Goal: Check status: Check status

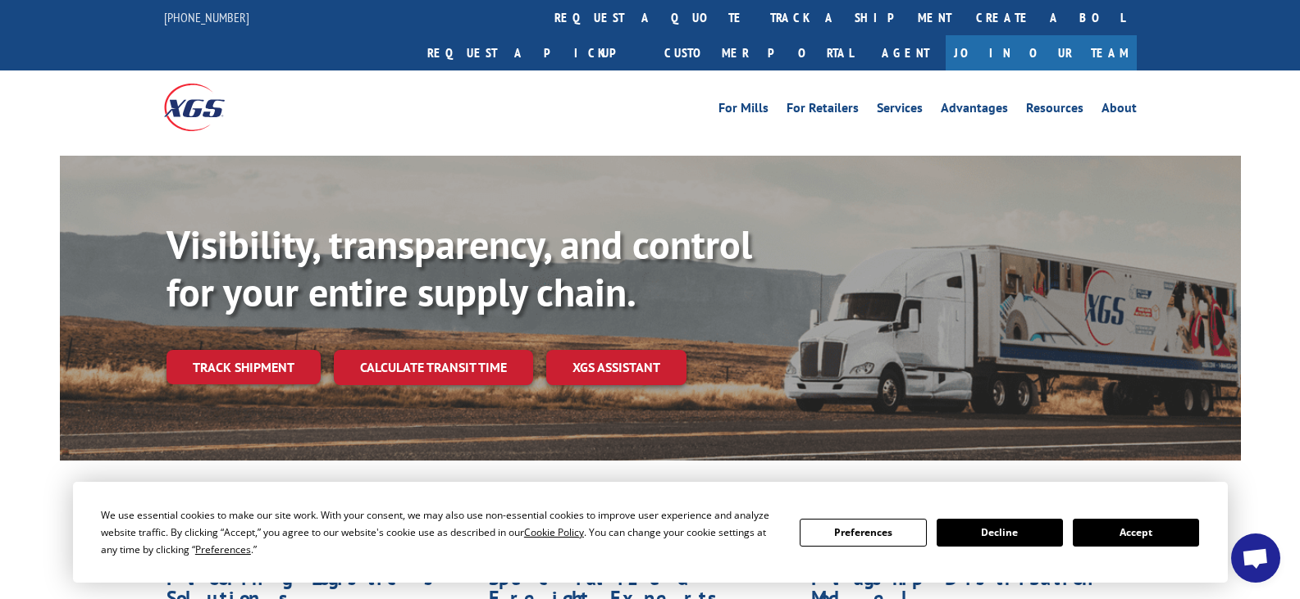
click at [1170, 532] on button "Accept" at bounding box center [1135, 533] width 126 height 28
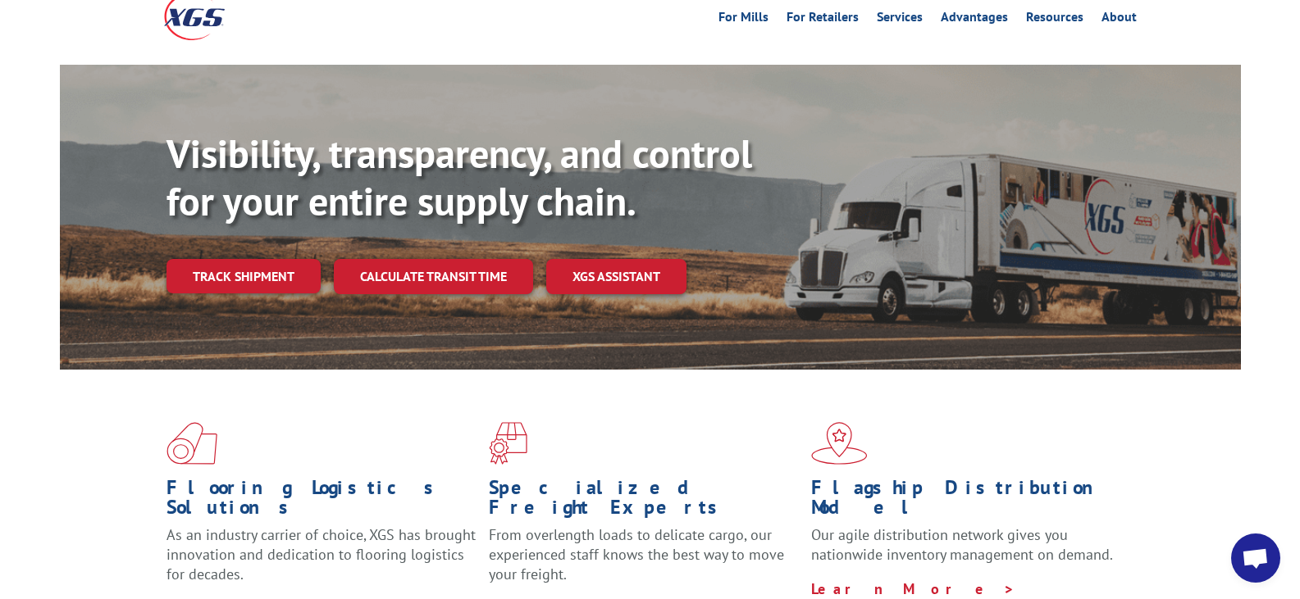
scroll to position [246, 0]
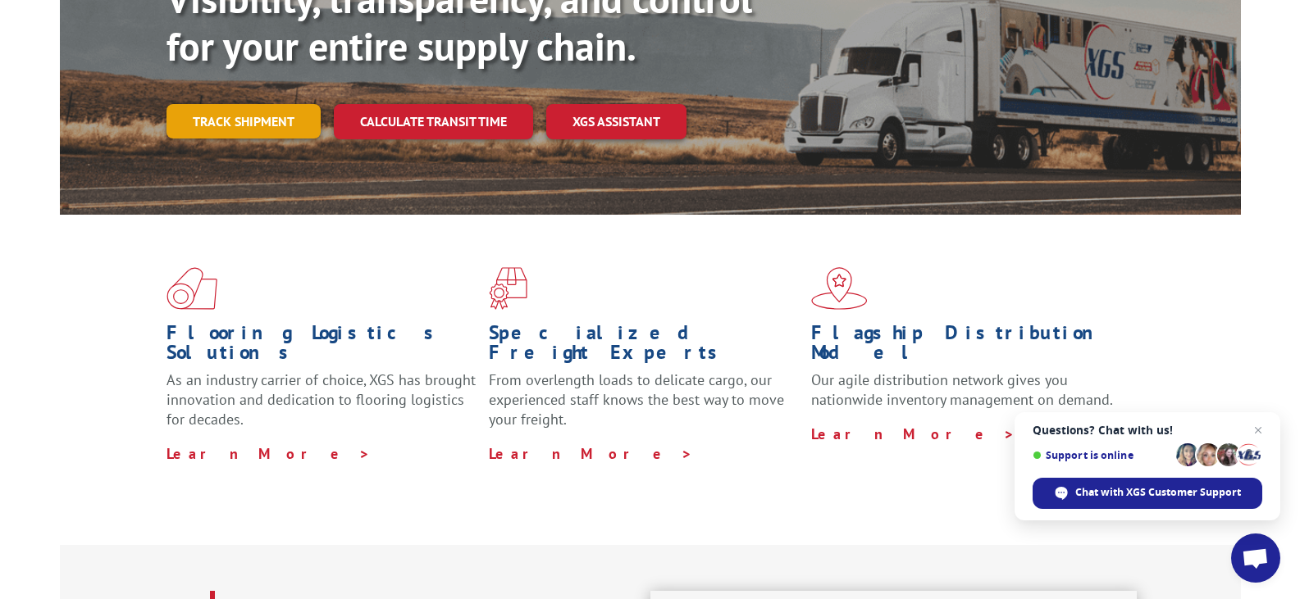
click at [255, 104] on link "Track shipment" at bounding box center [243, 121] width 154 height 34
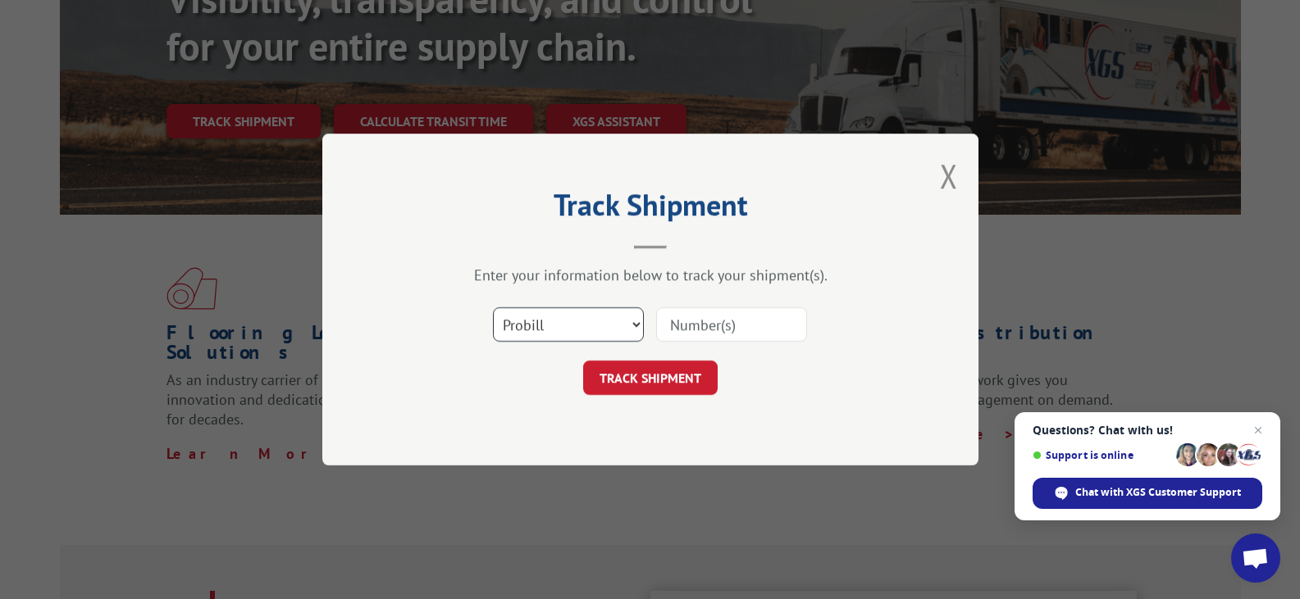
click at [610, 325] on select "Select category... Probill BOL PO" at bounding box center [568, 324] width 151 height 34
click at [707, 327] on input at bounding box center [731, 324] width 151 height 34
paste input "480069020600"
type input "480069020600"
click at [685, 380] on button "TRACK SHIPMENT" at bounding box center [650, 378] width 134 height 34
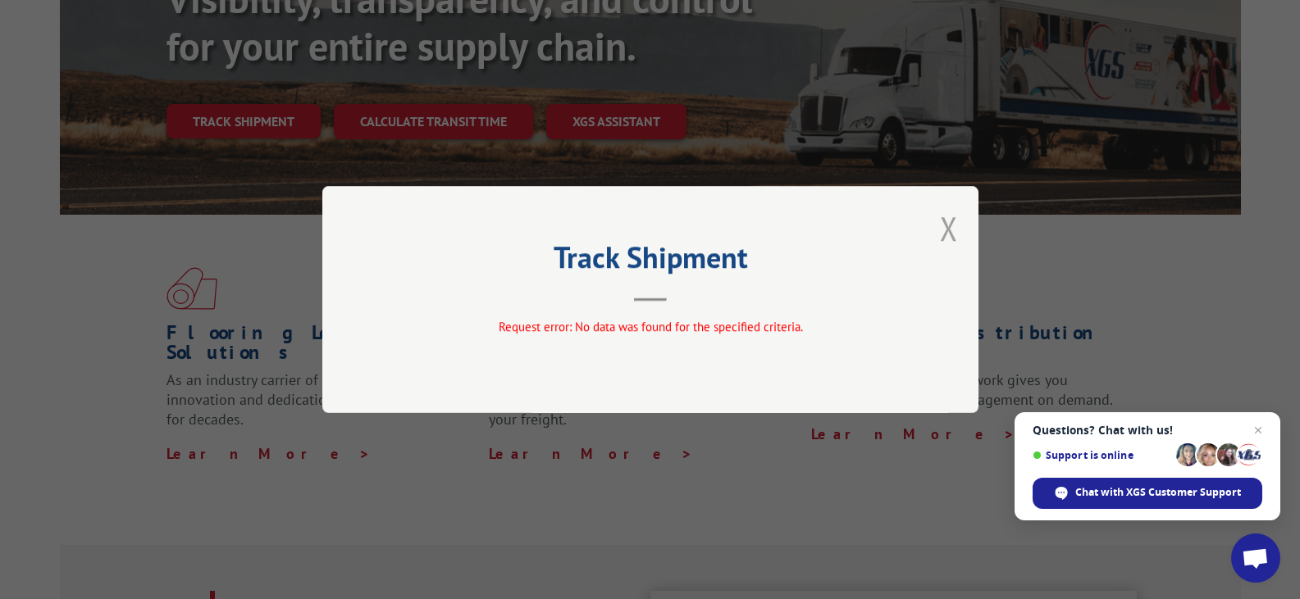
click at [943, 239] on button "Close modal" at bounding box center [949, 228] width 18 height 43
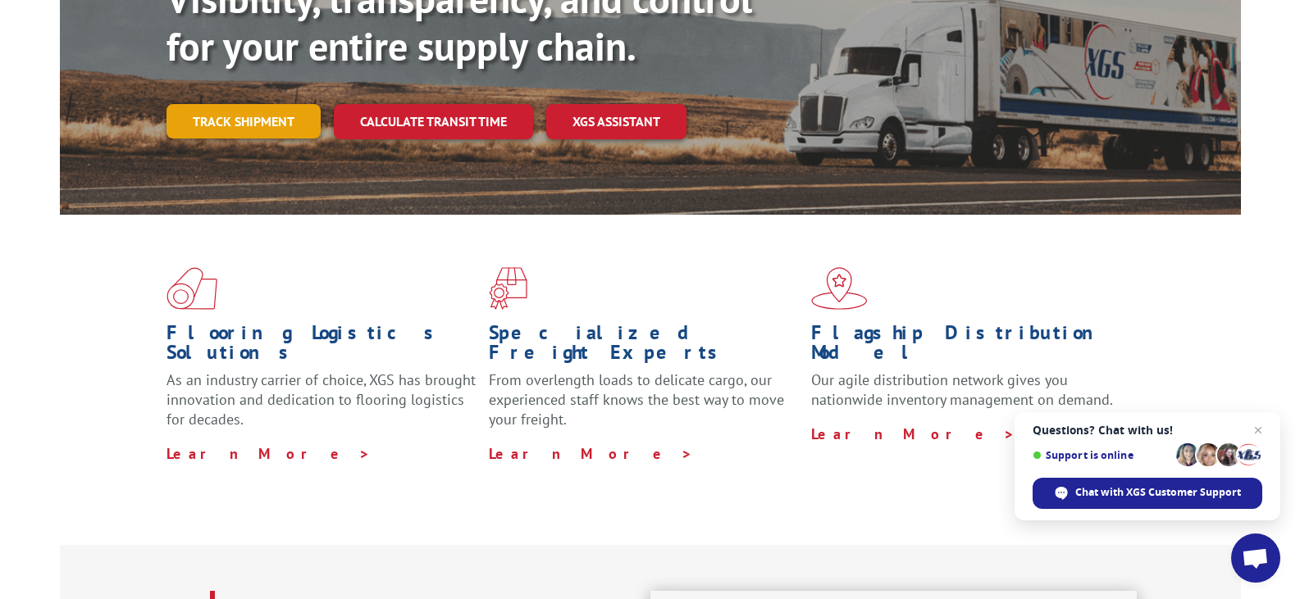
click at [247, 104] on link "Track shipment" at bounding box center [243, 121] width 154 height 34
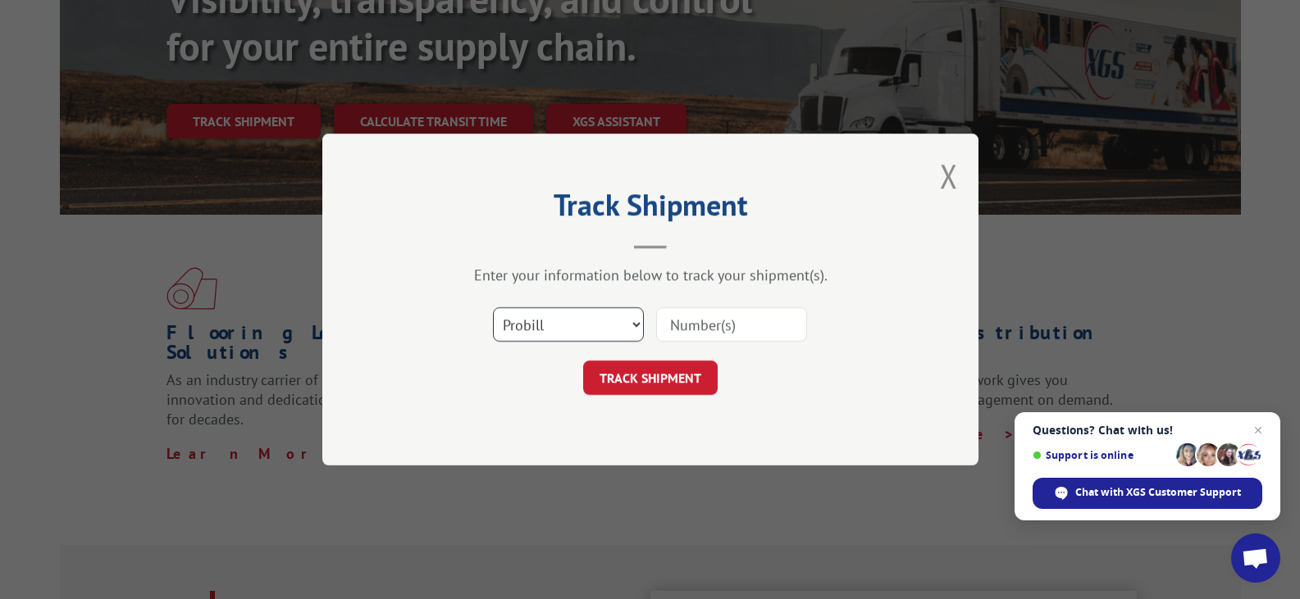
click at [521, 319] on select "Select category... Probill BOL PO" at bounding box center [568, 324] width 151 height 34
select select "bol"
click at [493, 307] on select "Select category... Probill BOL PO" at bounding box center [568, 324] width 151 height 34
click at [676, 327] on input at bounding box center [731, 324] width 151 height 34
type input "480069020600"
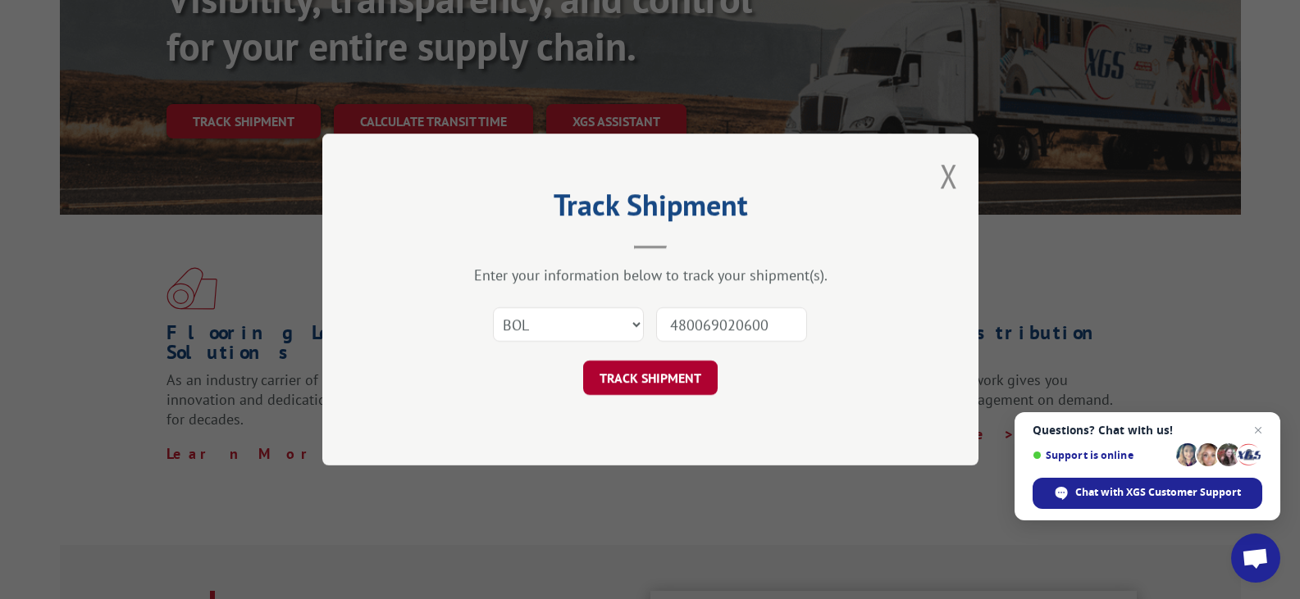
click at [673, 376] on button "TRACK SHIPMENT" at bounding box center [650, 378] width 134 height 34
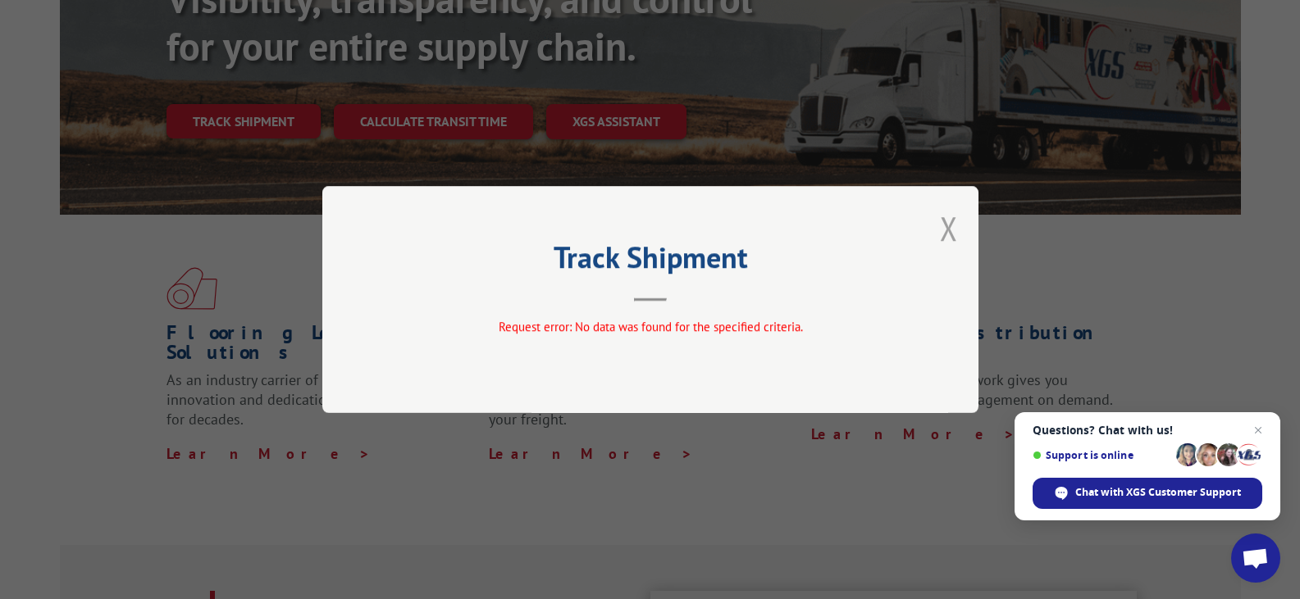
click at [944, 235] on button "Close modal" at bounding box center [949, 228] width 18 height 43
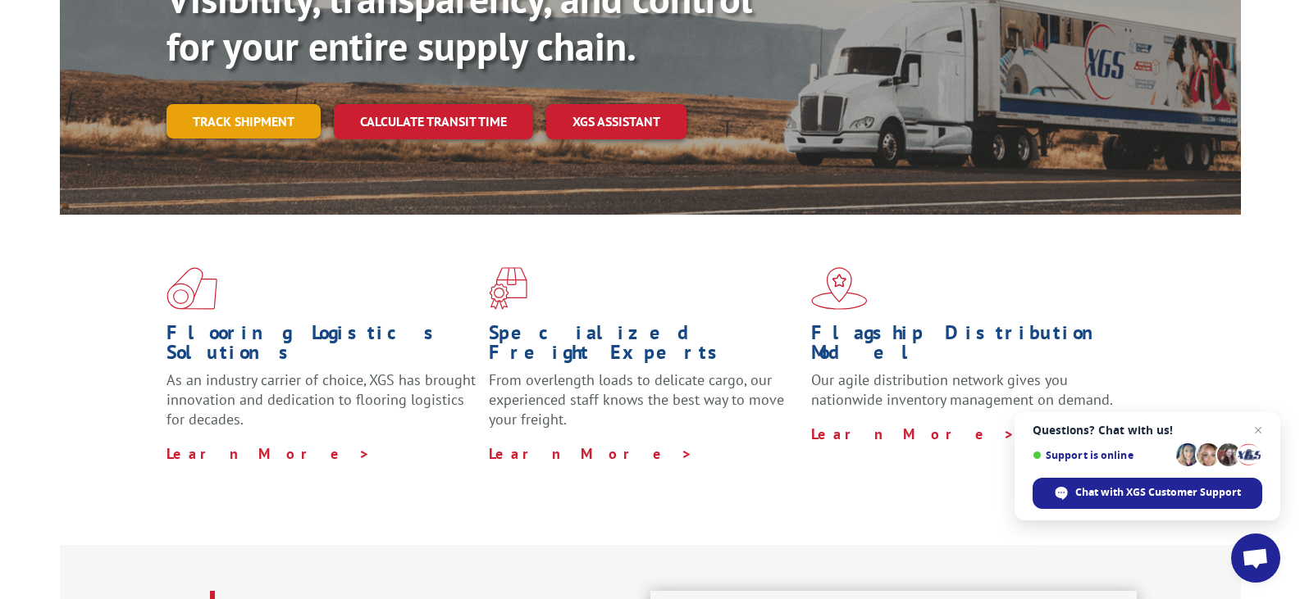
click at [223, 104] on link "Track shipment" at bounding box center [243, 121] width 154 height 34
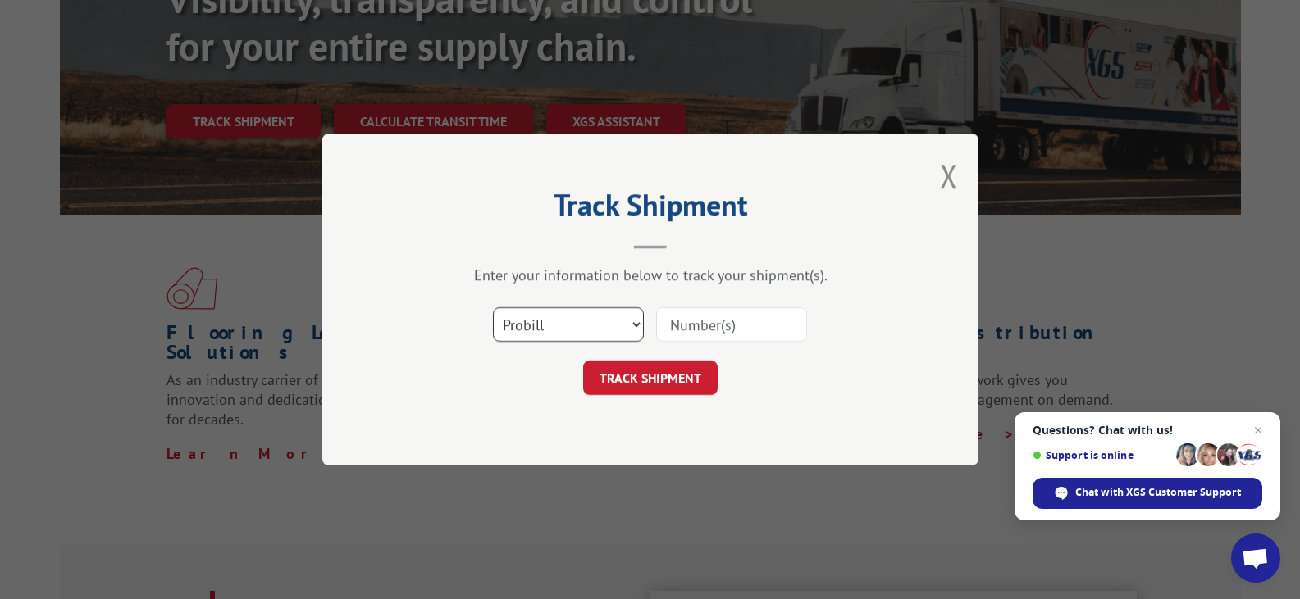
click at [540, 328] on select "Select category... Probill BOL PO" at bounding box center [568, 324] width 151 height 34
select select "po"
click at [493, 307] on select "Select category... Probill BOL PO" at bounding box center [568, 324] width 151 height 34
click at [677, 324] on input at bounding box center [731, 324] width 151 height 34
paste input "480069020600"
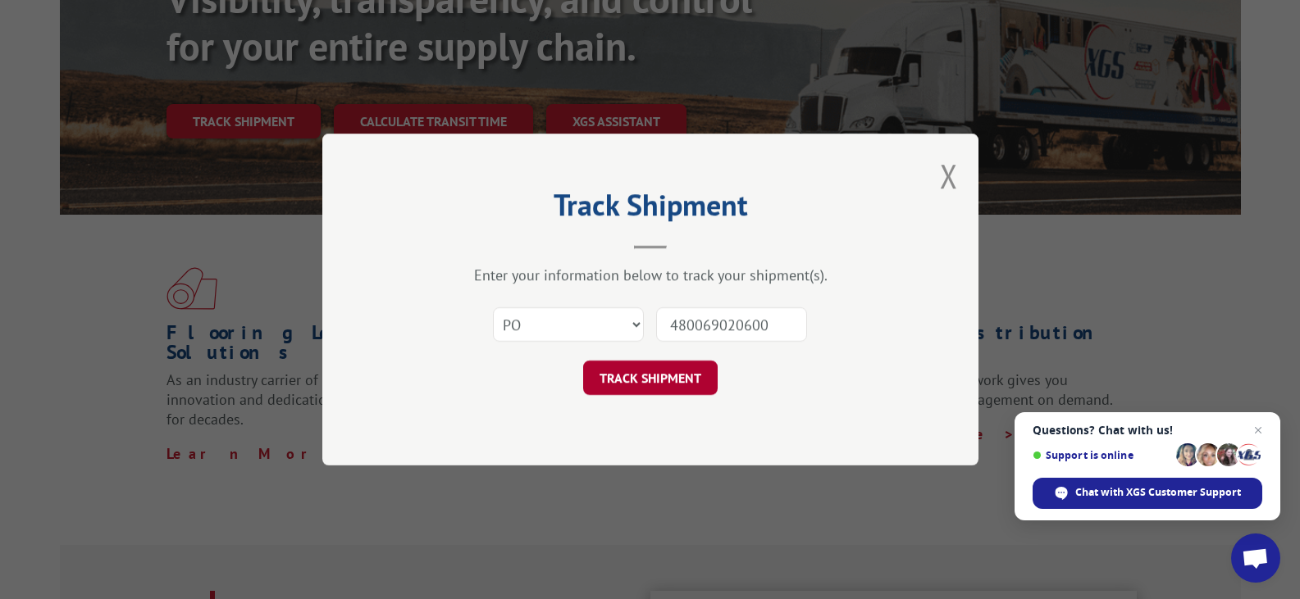
type input "480069020600"
click at [661, 379] on button "TRACK SHIPMENT" at bounding box center [650, 378] width 134 height 34
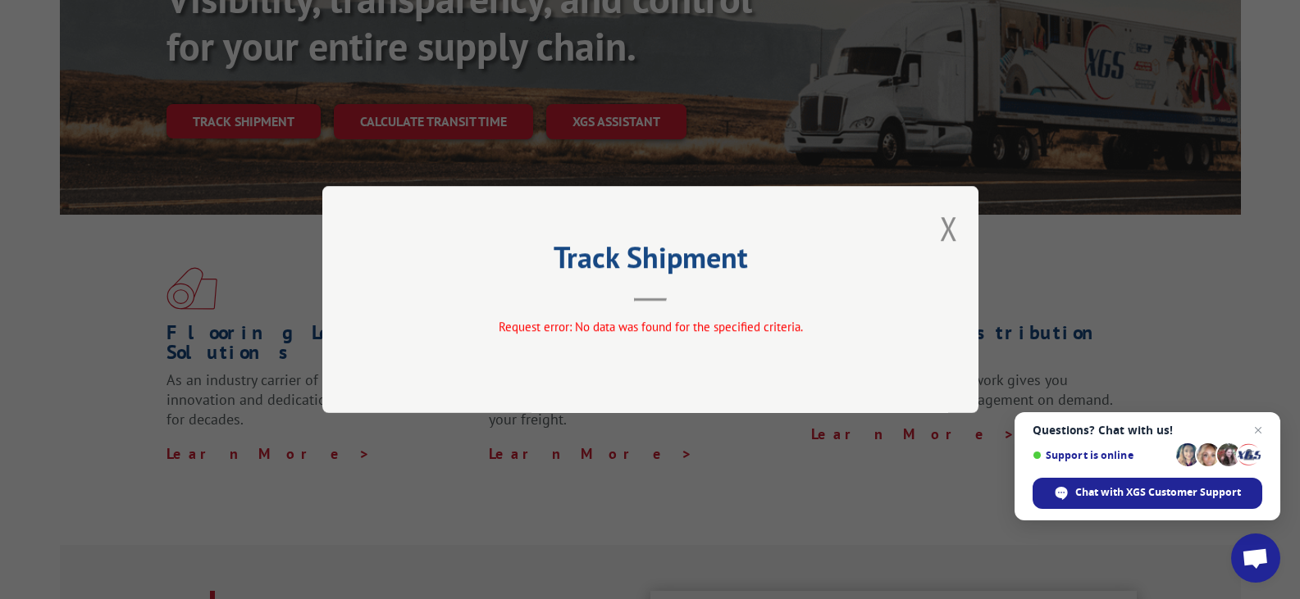
click at [935, 232] on div "Track Shipment Request error: No data was found for the specified criteria." at bounding box center [650, 299] width 656 height 227
click at [940, 232] on button "Close modal" at bounding box center [949, 228] width 18 height 43
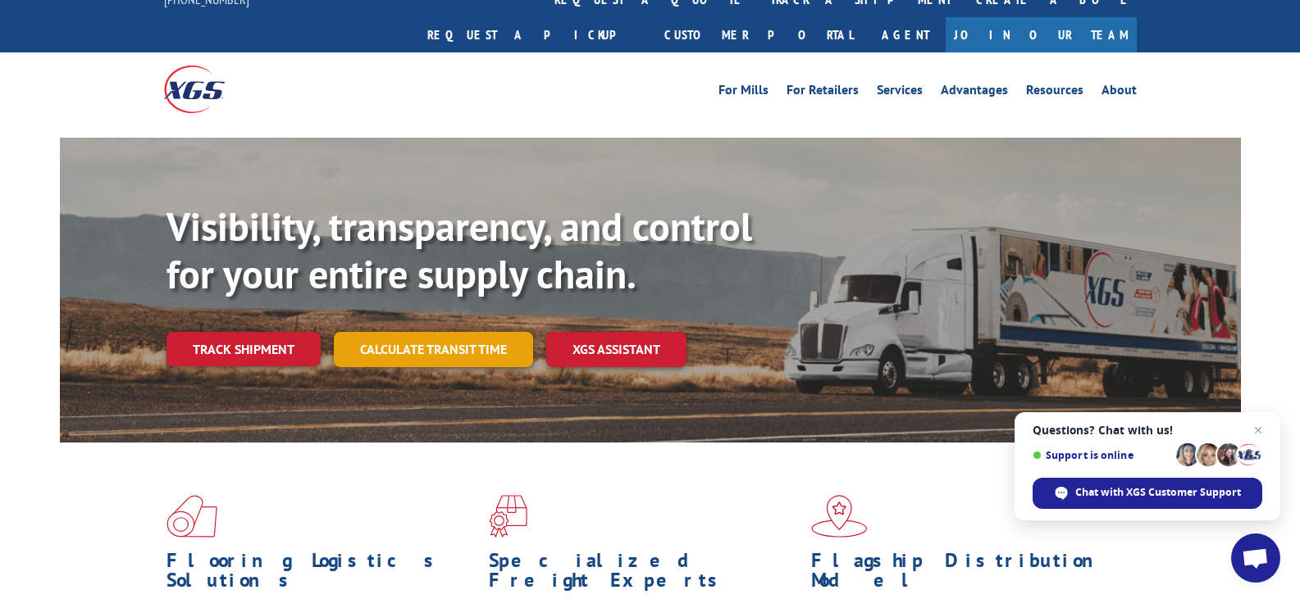
scroll to position [0, 0]
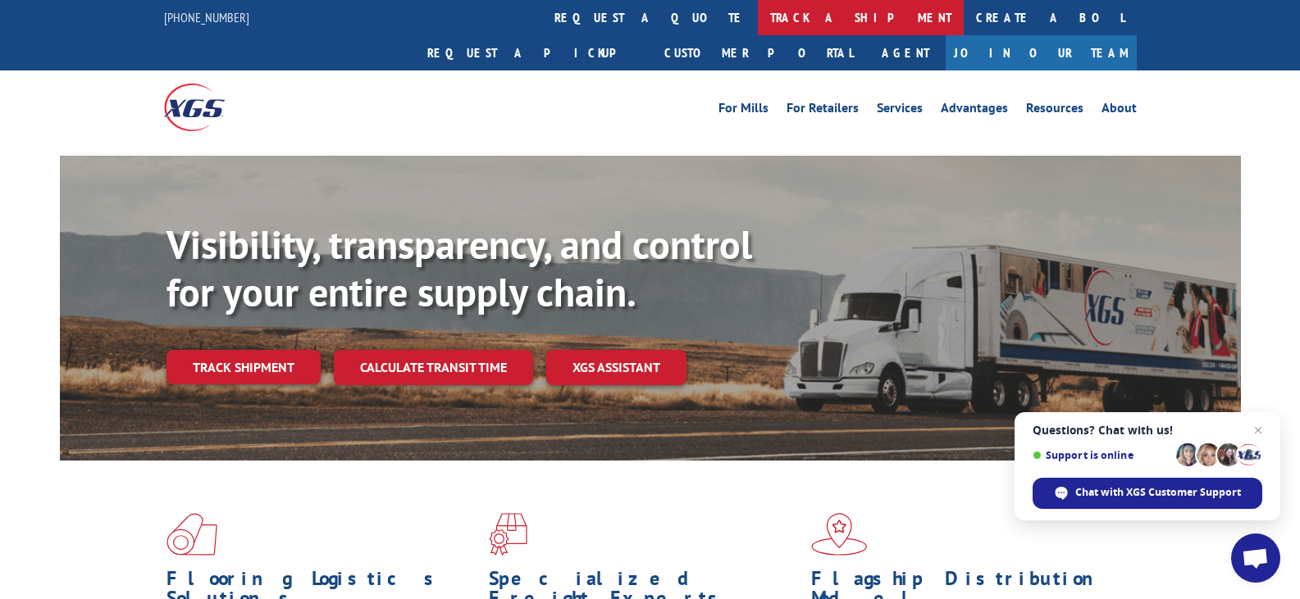
click at [758, 16] on link "track a shipment" at bounding box center [861, 17] width 206 height 35
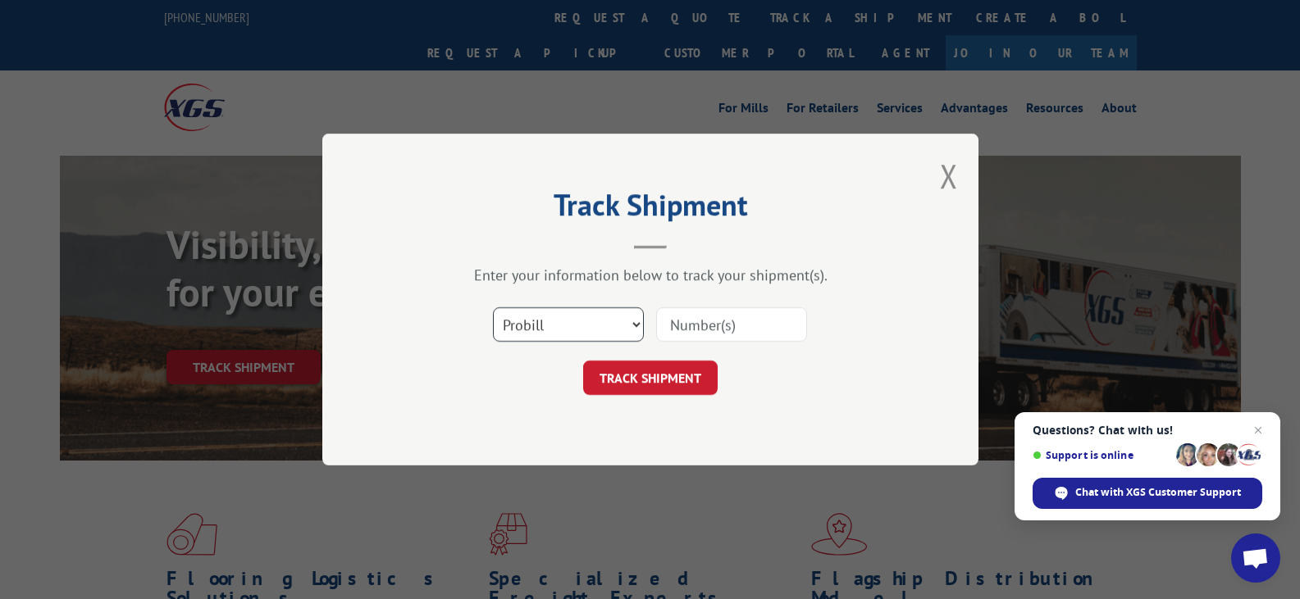
click at [635, 316] on select "Select category... Probill BOL PO" at bounding box center [568, 324] width 151 height 34
select select
click at [493, 307] on select "Select category... Probill BOL PO" at bounding box center [568, 324] width 151 height 34
click at [945, 174] on button "Close modal" at bounding box center [949, 175] width 18 height 43
